Goal: Task Accomplishment & Management: Complete application form

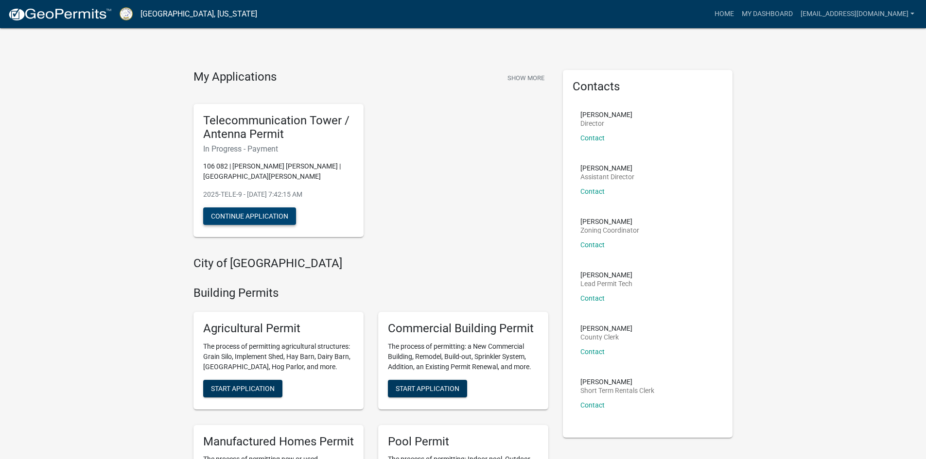
click at [263, 208] on button "Continue Application" at bounding box center [249, 217] width 93 height 18
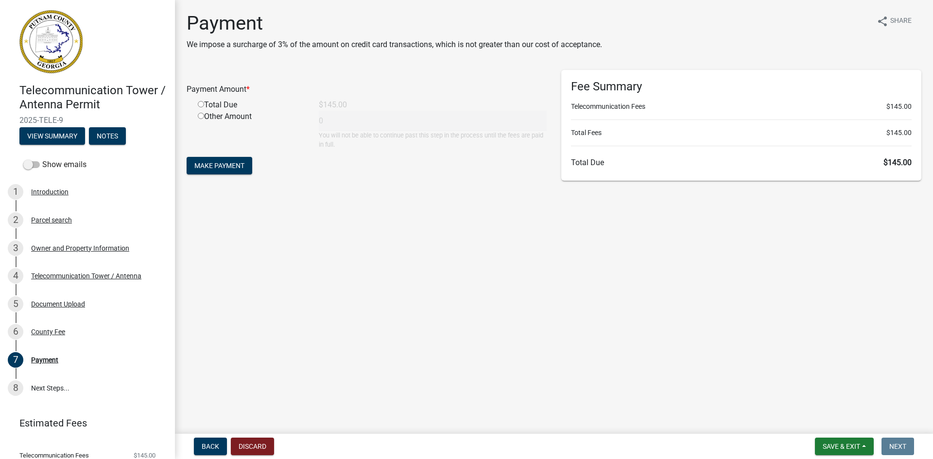
click at [199, 105] on input "radio" at bounding box center [201, 104] width 6 height 6
radio input "true"
type input "145"
click at [221, 164] on span "Make Payment" at bounding box center [219, 166] width 50 height 8
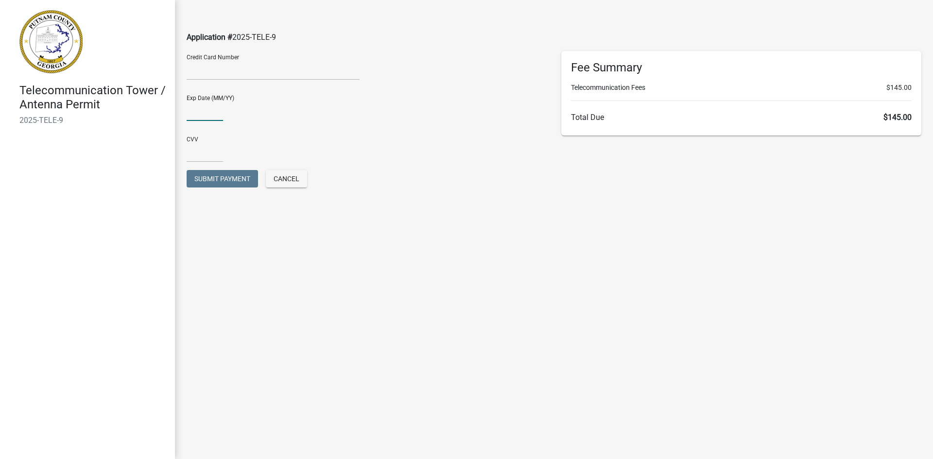
click at [209, 111] on input "text" at bounding box center [205, 111] width 36 height 20
type input "0928"
click at [200, 147] on input "text" at bounding box center [205, 152] width 36 height 20
type input "187"
click at [242, 179] on span "Submit Payment" at bounding box center [222, 179] width 56 height 8
